Goal: Information Seeking & Learning: Learn about a topic

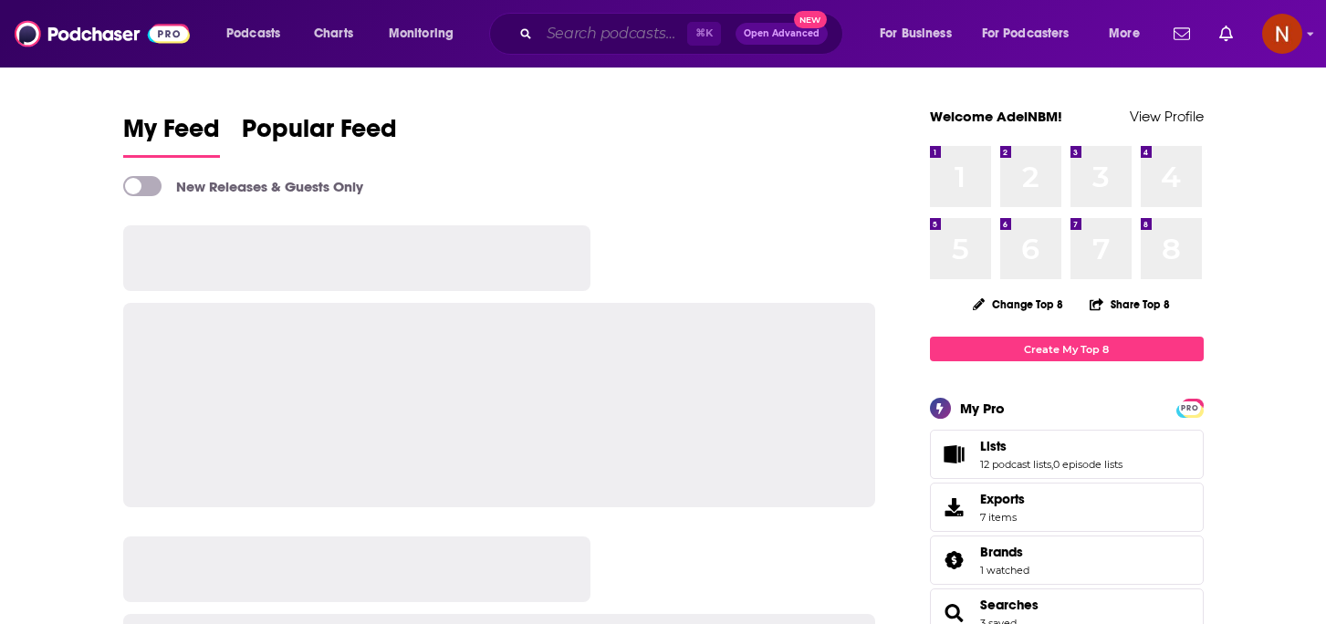
click at [609, 29] on input "Search podcasts, credits, & more..." at bounding box center [613, 33] width 148 height 29
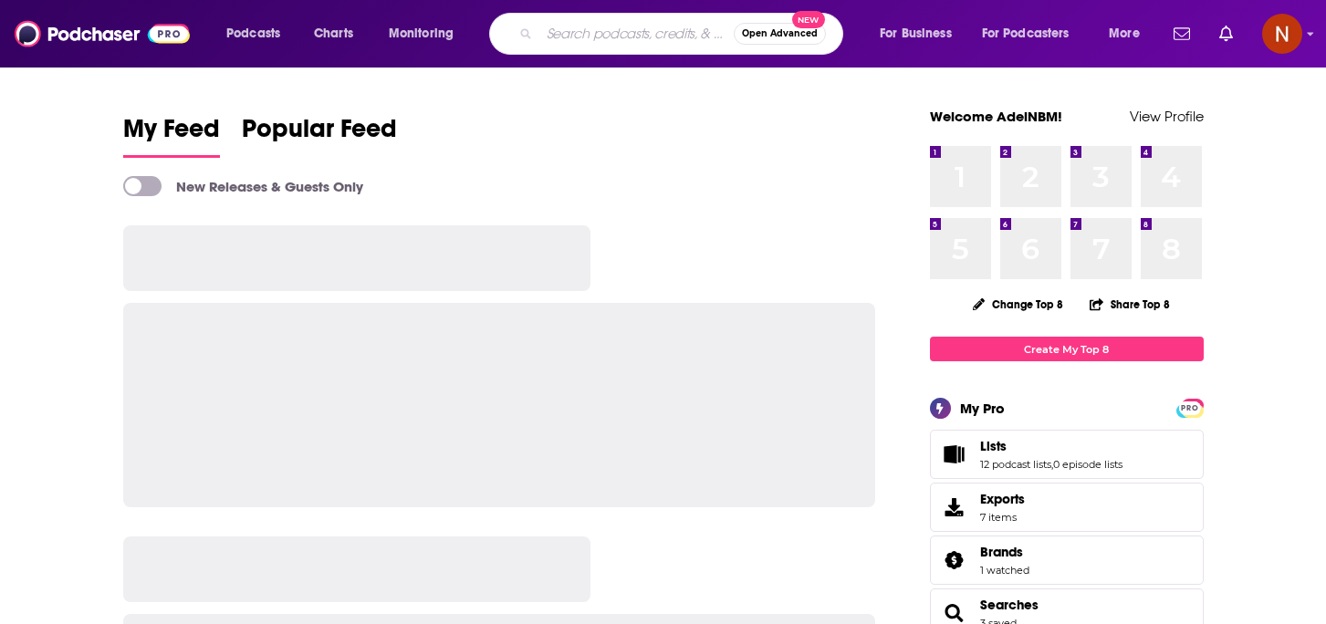
paste input "على بياض"
type input "على بياض"
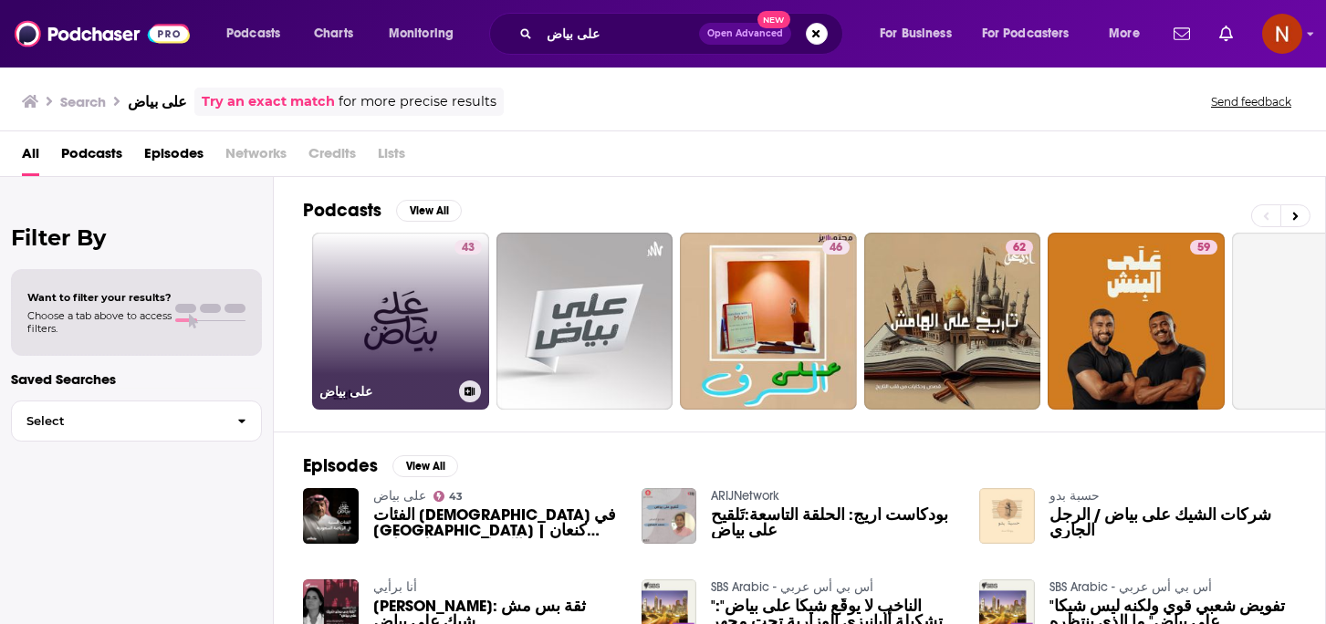
click at [335, 392] on h3 "على بياض" at bounding box center [385, 392] width 132 height 16
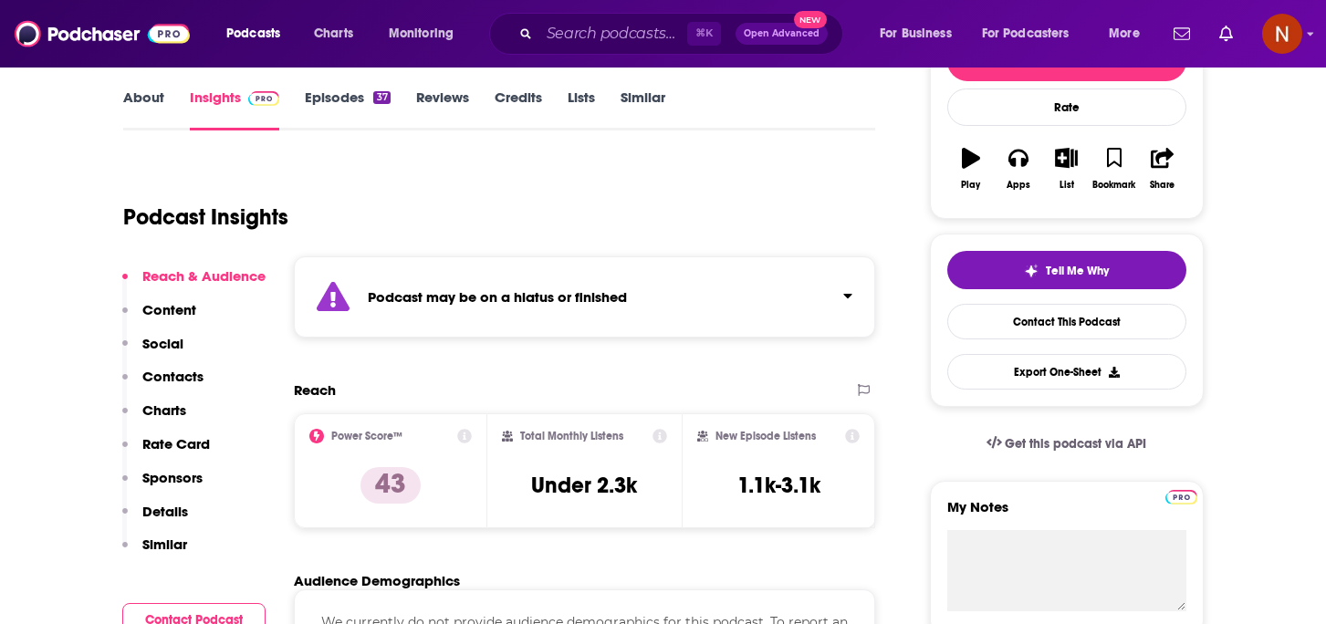
scroll to position [264, 0]
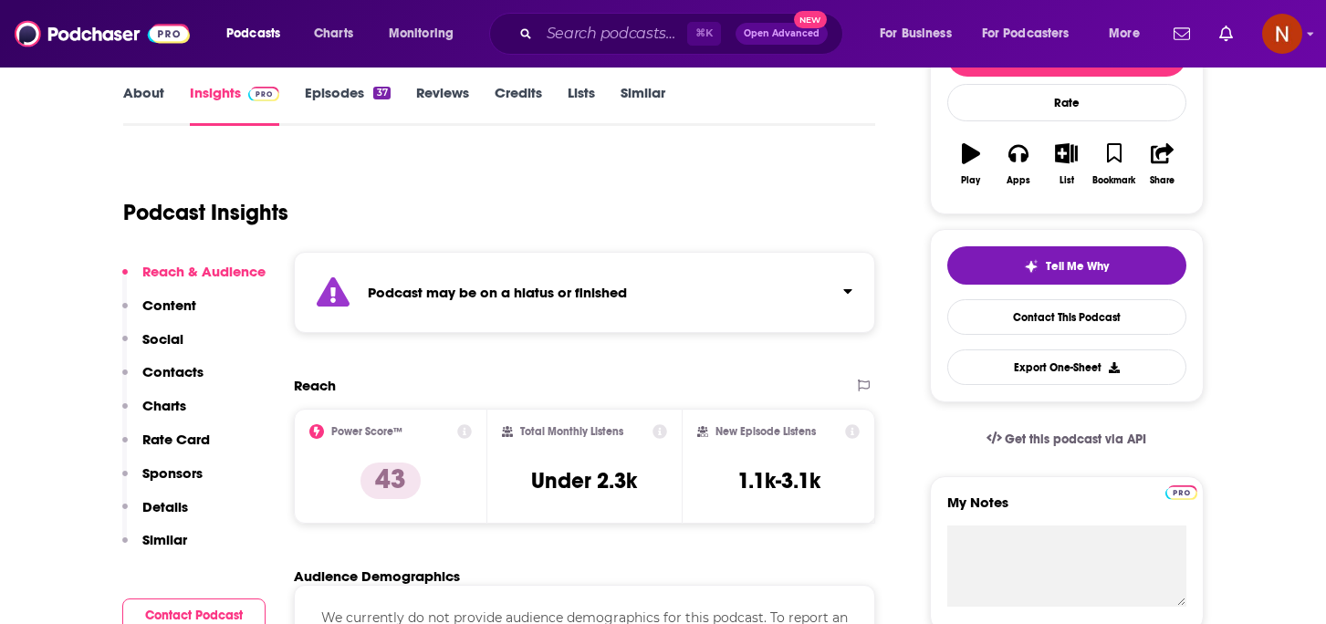
click at [594, 303] on div "Podcast may be on a hiatus or finished" at bounding box center [585, 292] width 582 height 81
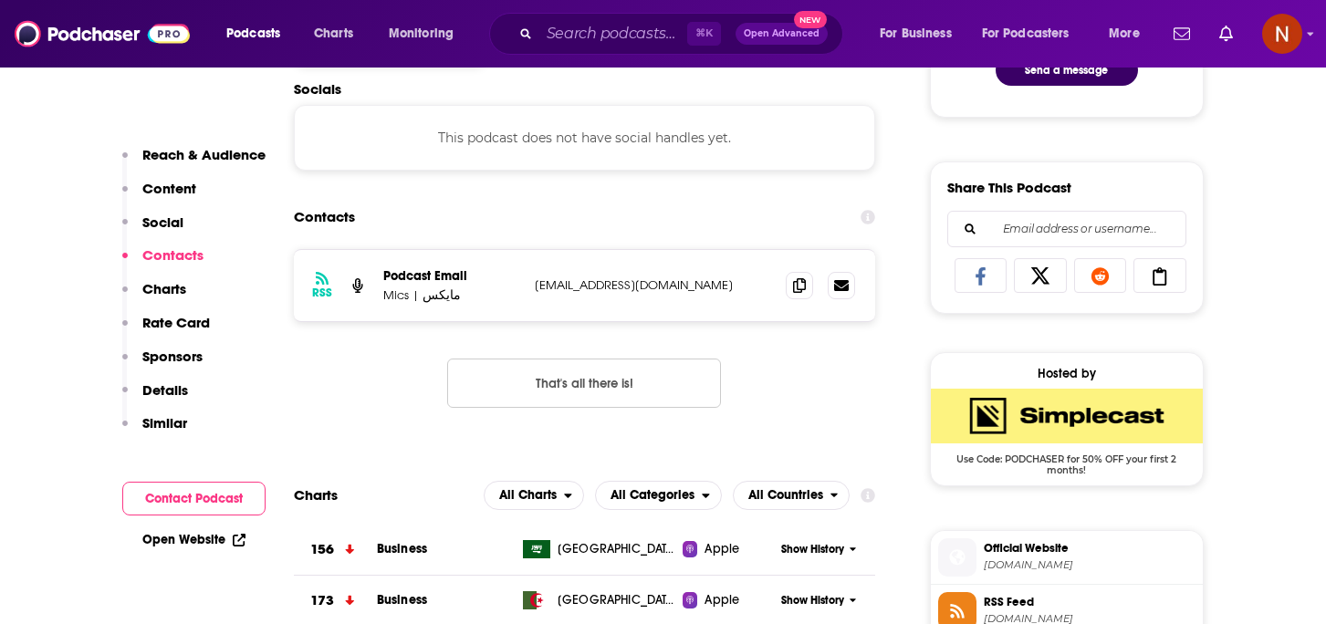
scroll to position [0, 0]
